Goal: Transaction & Acquisition: Purchase product/service

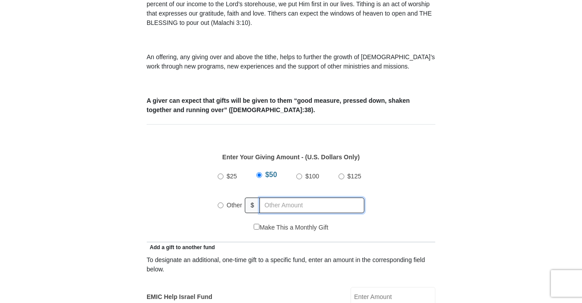
click at [315, 197] on input "text" at bounding box center [311, 205] width 105 height 16
radio input "true"
type input "140.00"
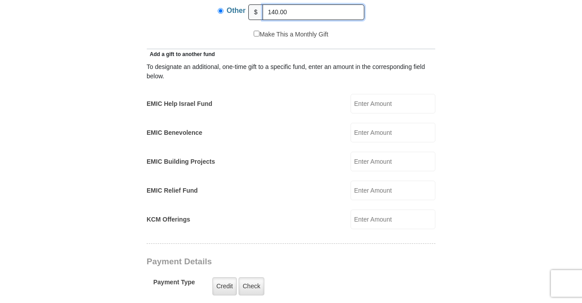
scroll to position [483, 0]
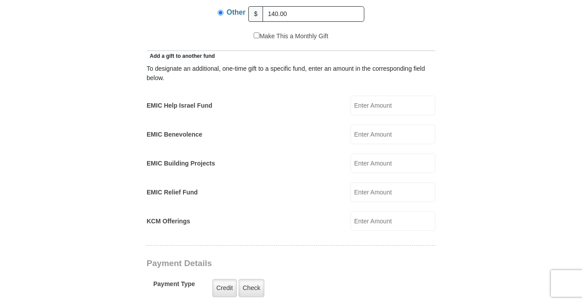
click at [203, 53] on span "Add a gift to another fund" at bounding box center [181, 56] width 68 height 6
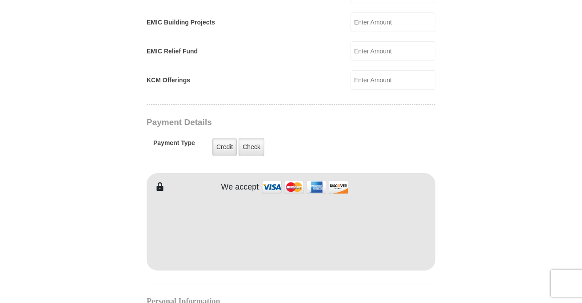
scroll to position [625, 0]
type input "[PERSON_NAME]"
type input "Cameron"
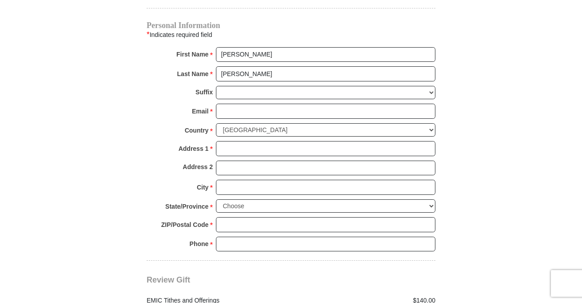
scroll to position [899, 0]
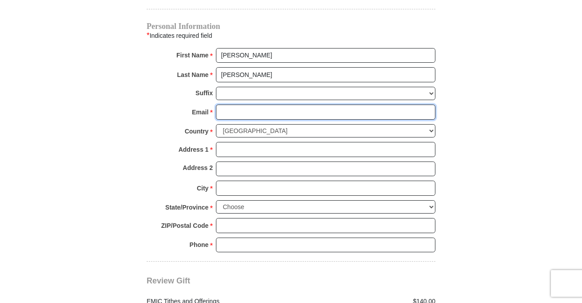
click at [307, 104] on input "Email *" at bounding box center [325, 111] width 219 height 15
type input "cameroncheryl10@gmail.com"
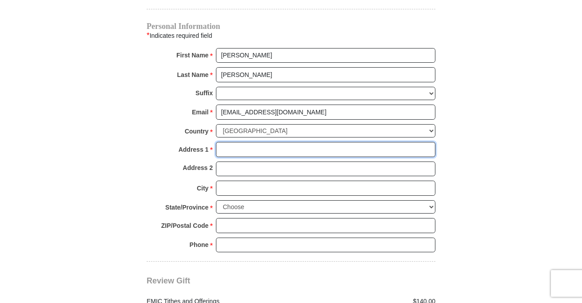
type input "1620 E. Broad St."
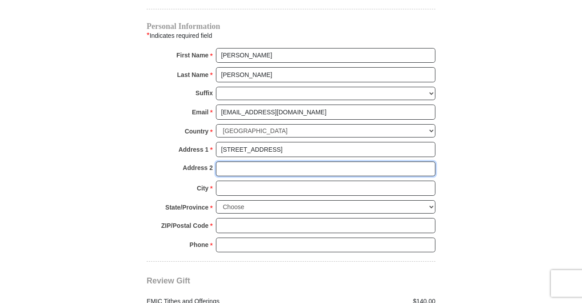
type input "Apt 701"
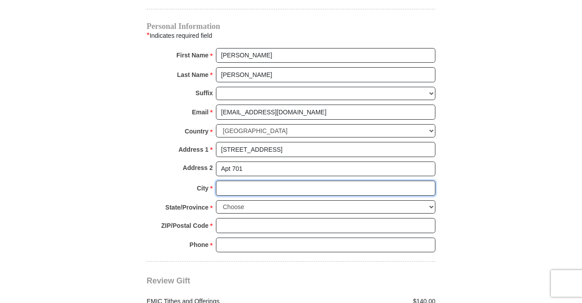
type input "Columbus"
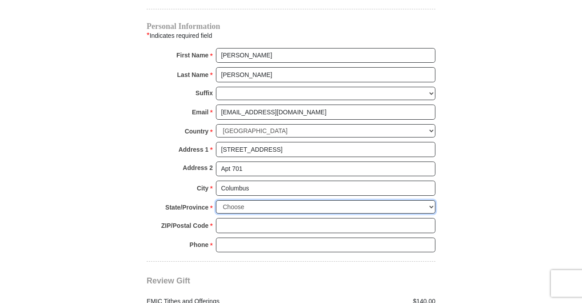
select select "OH"
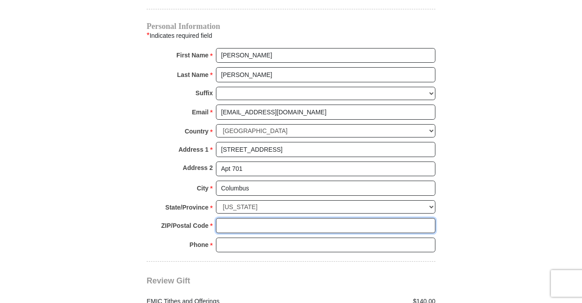
type input "43203"
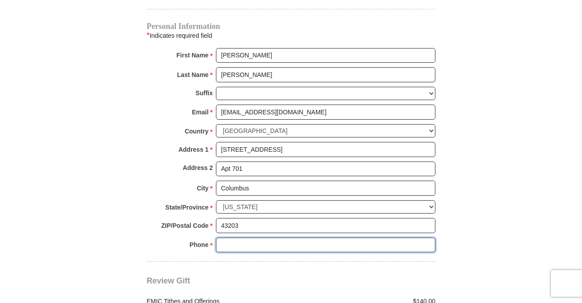
type input "6148176291"
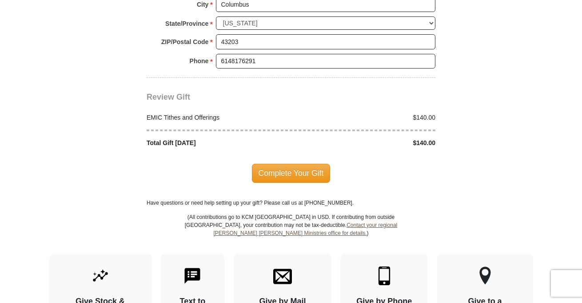
scroll to position [1083, 0]
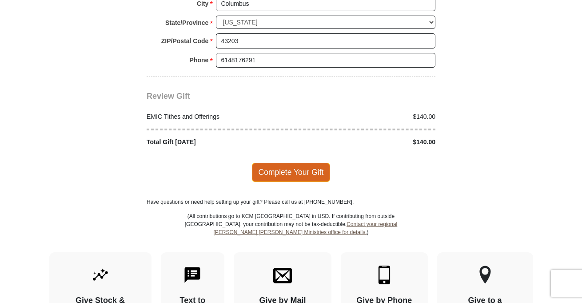
click at [307, 166] on span "Complete Your Gift" at bounding box center [291, 172] width 79 height 19
